Goal: Task Accomplishment & Management: Use online tool/utility

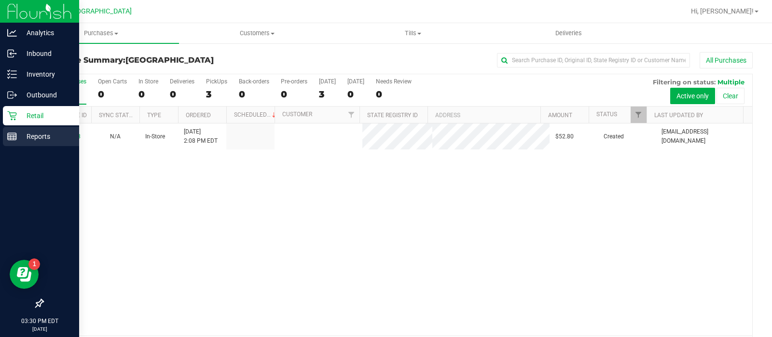
click at [19, 133] on p "Reports" at bounding box center [46, 137] width 58 height 12
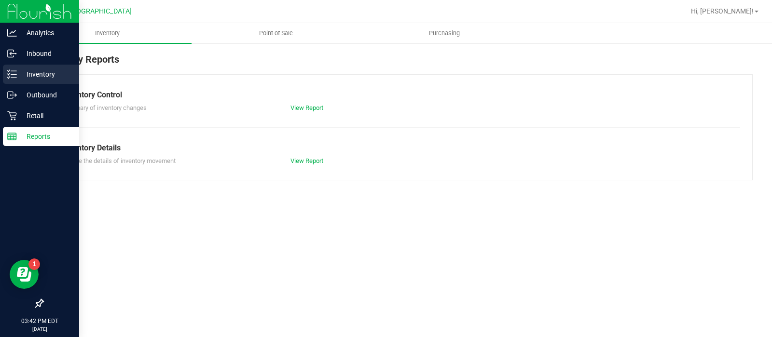
click at [15, 81] on div "Inventory" at bounding box center [41, 74] width 76 height 19
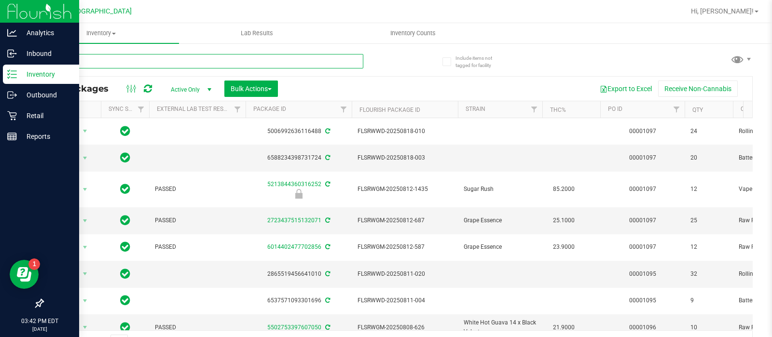
click at [117, 59] on input "text" at bounding box center [202, 61] width 321 height 14
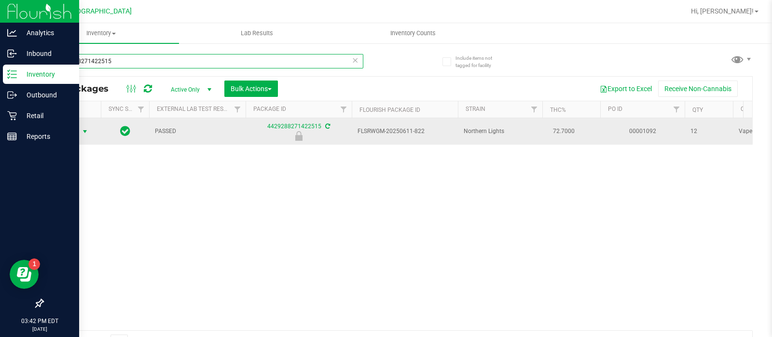
type input "4429288271422515"
click at [69, 126] on span "Action" at bounding box center [66, 132] width 26 height 14
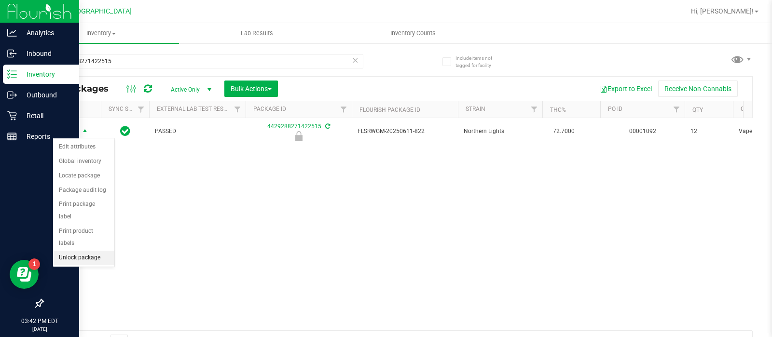
click at [91, 251] on li "Unlock package" at bounding box center [83, 258] width 61 height 14
